Goal: Complete application form: Complete application form

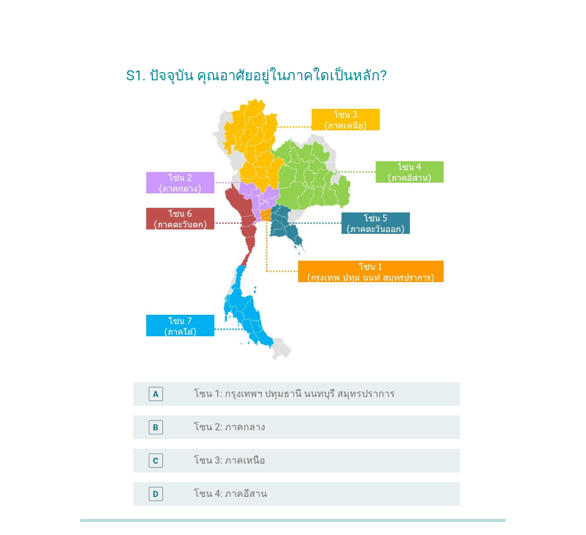
click at [445, 397] on div "radio_button_unchecked โซน 1: กรุงเทพฯ ปทุมธานี นนทบุรี สมุทรปราการ" at bounding box center [322, 394] width 257 height 12
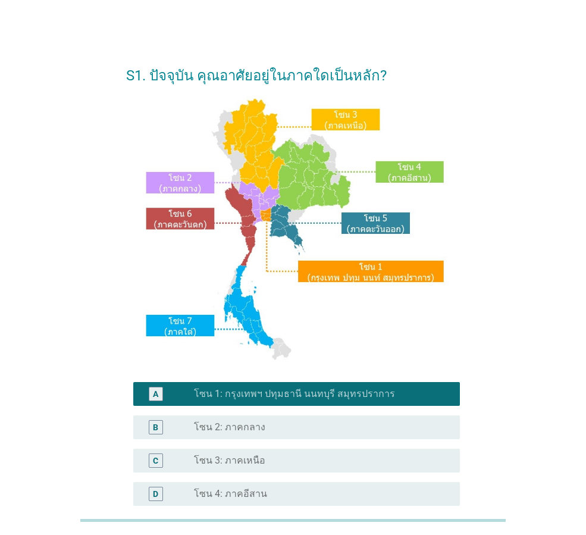
scroll to position [224, 0]
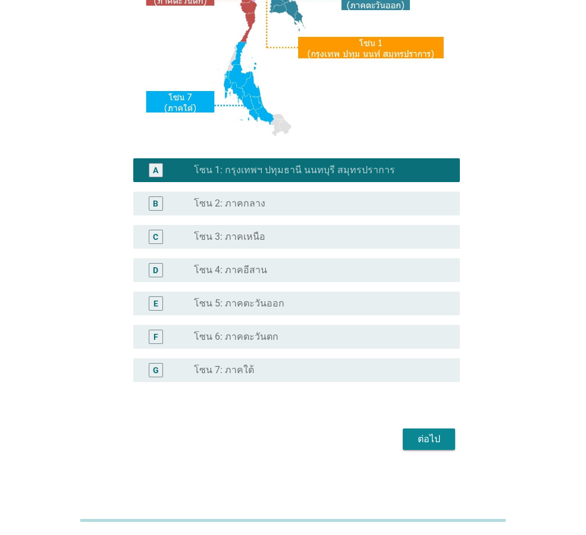
click at [424, 442] on div "ต่อไป" at bounding box center [429, 439] width 33 height 14
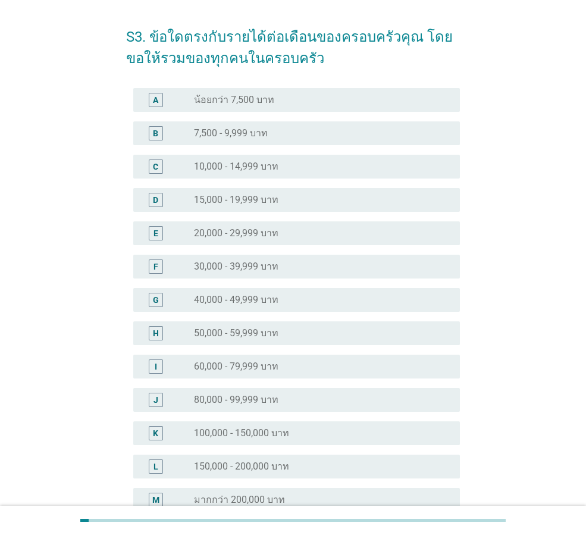
scroll to position [60, 0]
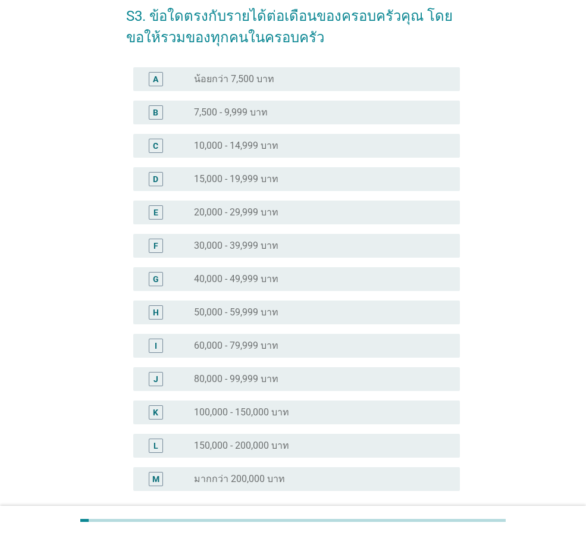
click at [290, 414] on div "radio_button_unchecked 100,000 - 150,000 บาท" at bounding box center [317, 413] width 247 height 12
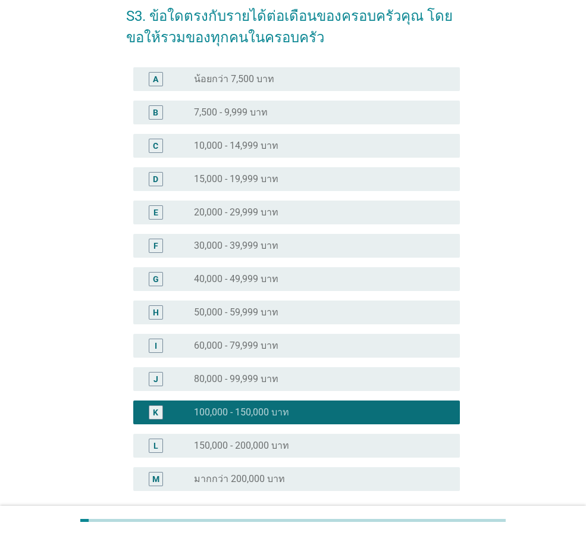
scroll to position [168, 0]
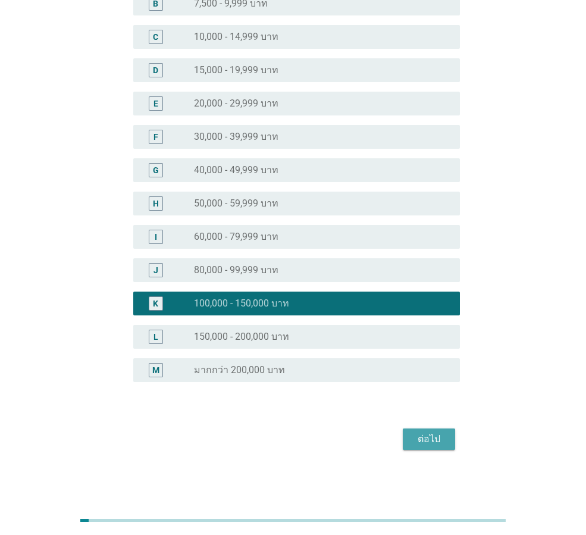
click at [439, 432] on div "ต่อไป" at bounding box center [429, 439] width 33 height 14
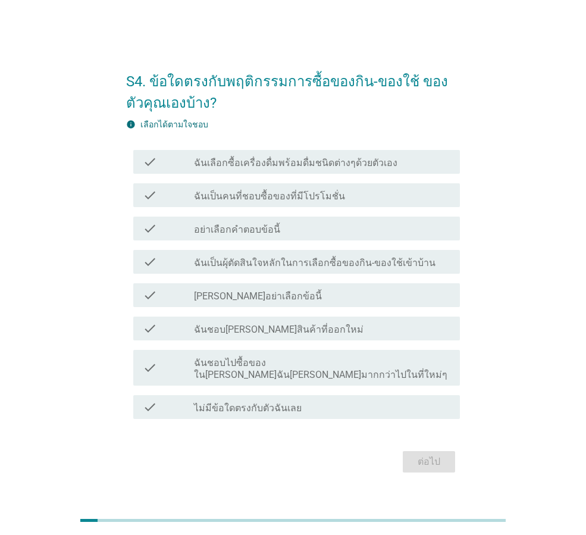
drag, startPoint x: 340, startPoint y: 173, endPoint x: 356, endPoint y: 211, distance: 40.8
click at [341, 169] on label "ฉันเลือกซื้อเครื่องดื่มพร้อมดื่มชนิดต่างๆด้วยตัวเอง" at bounding box center [296, 163] width 204 height 12
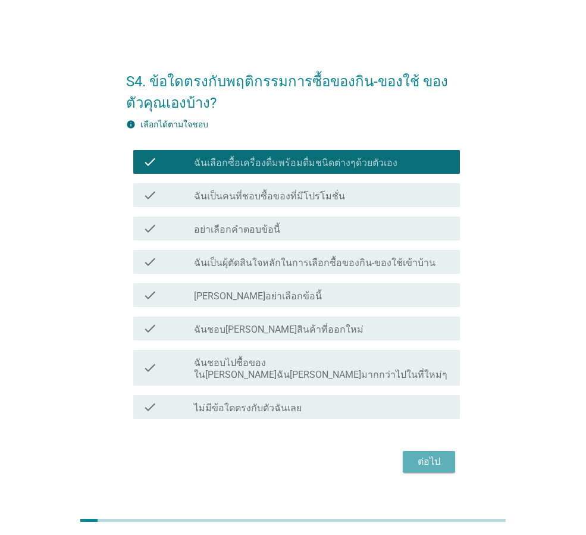
click at [447, 461] on button "ต่อไป" at bounding box center [429, 461] width 52 height 21
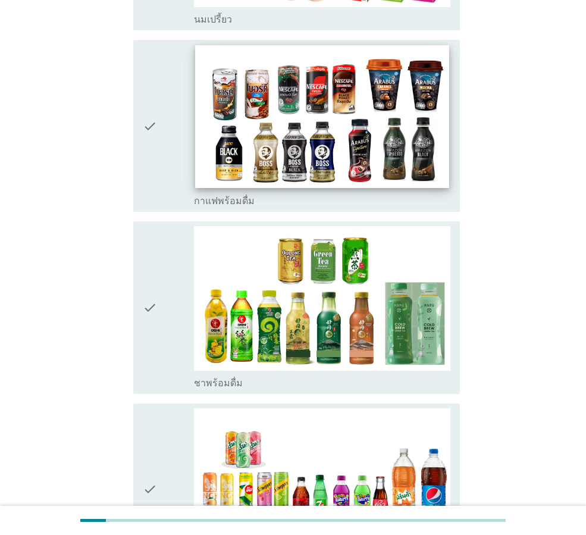
scroll to position [1131, 0]
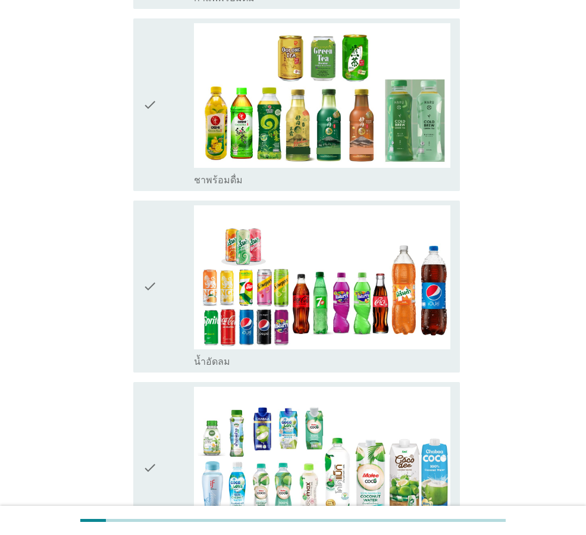
click at [158, 392] on div "check" at bounding box center [168, 468] width 51 height 163
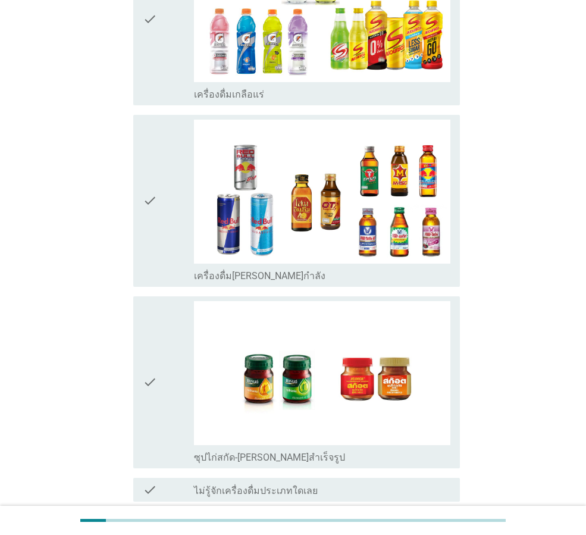
scroll to position [2379, 0]
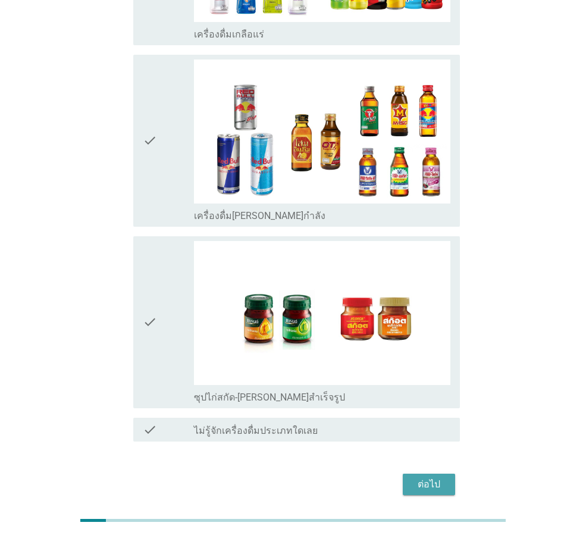
click at [416, 477] on div "ต่อไป" at bounding box center [429, 484] width 33 height 14
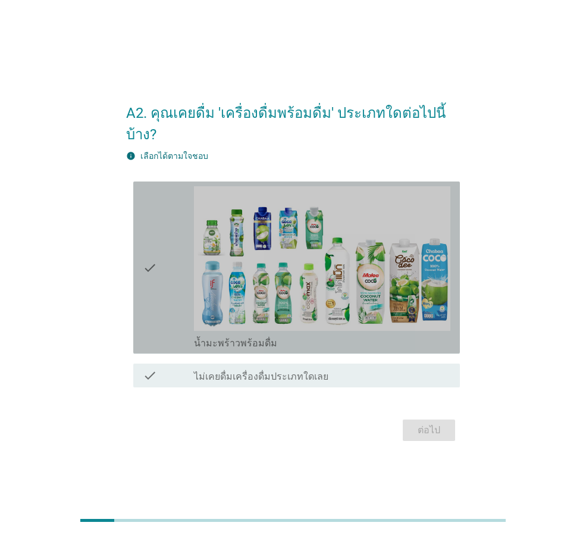
click at [145, 285] on icon "check" at bounding box center [150, 267] width 14 height 163
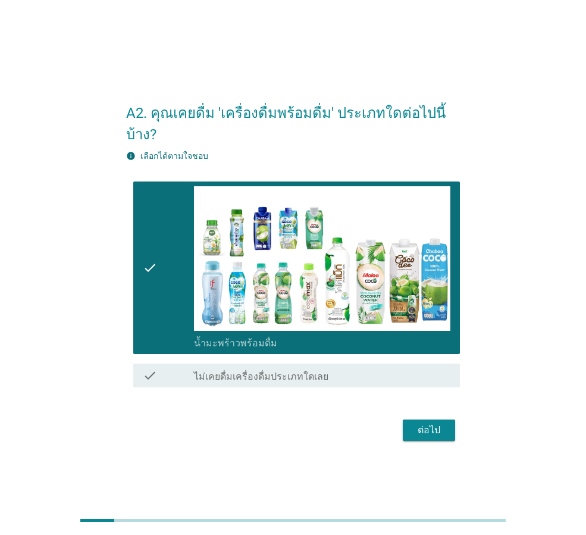
click at [429, 416] on div "ต่อไป" at bounding box center [293, 430] width 334 height 29
click at [423, 423] on div "ต่อไป" at bounding box center [429, 430] width 33 height 14
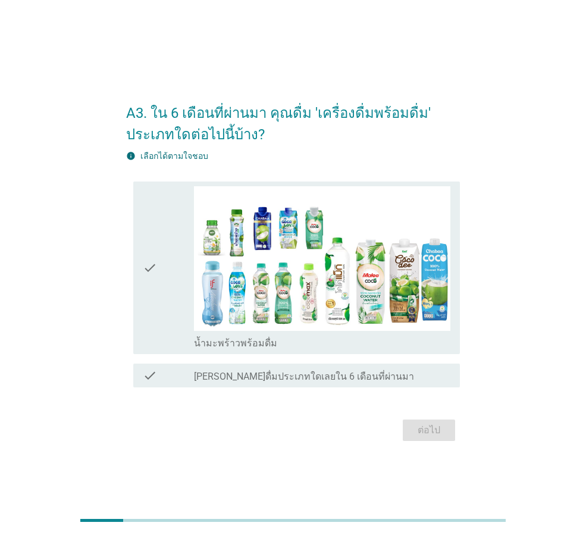
click at [181, 291] on div "check" at bounding box center [168, 267] width 51 height 163
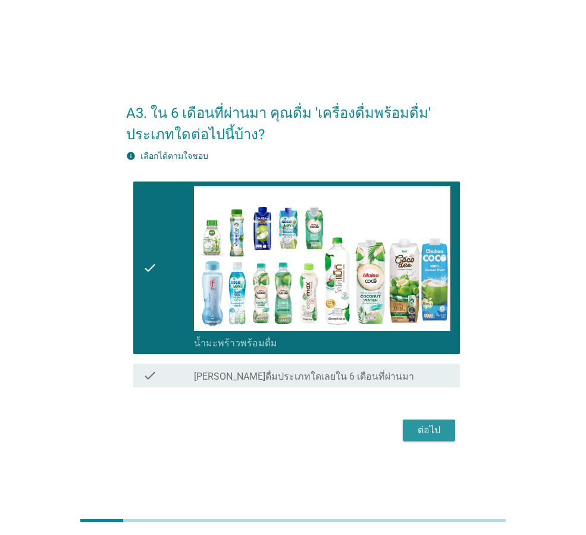
click at [432, 439] on button "ต่อไป" at bounding box center [429, 430] width 52 height 21
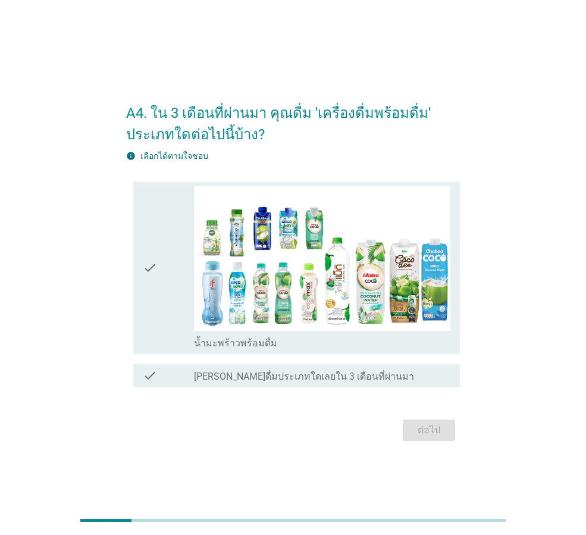
click at [184, 317] on div "check" at bounding box center [168, 267] width 51 height 163
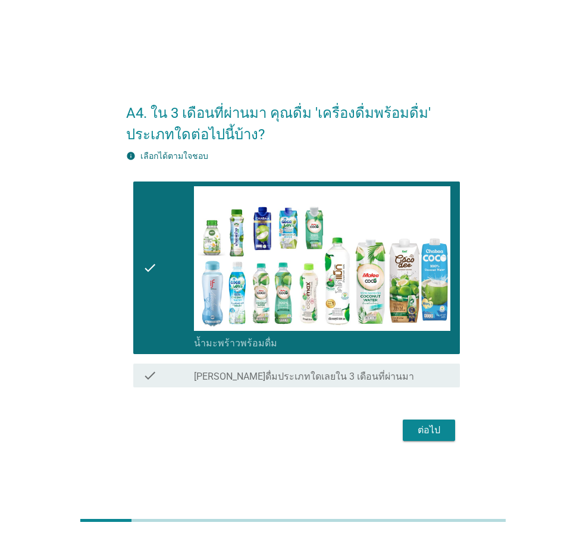
click at [419, 430] on div "ต่อไป" at bounding box center [429, 430] width 33 height 14
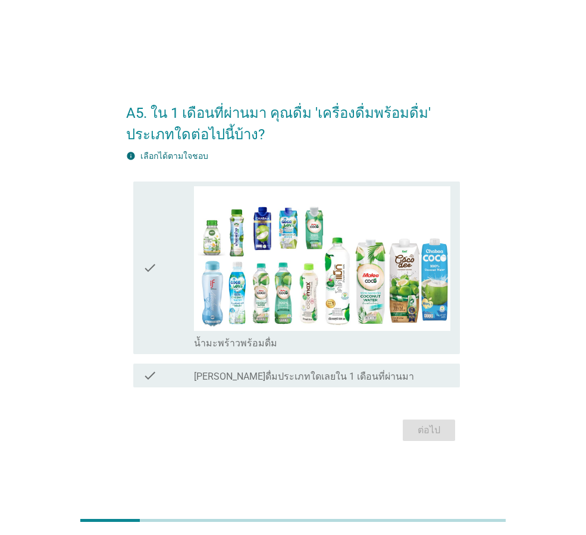
click at [157, 277] on icon "check" at bounding box center [150, 267] width 14 height 163
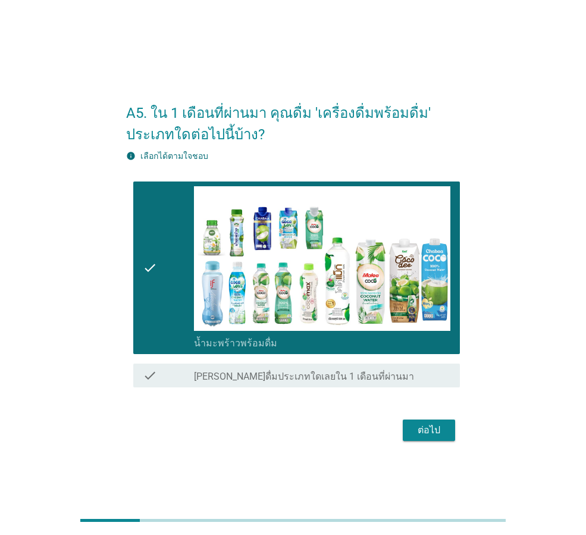
click at [432, 424] on div "ต่อไป" at bounding box center [429, 430] width 33 height 14
